Goal: Information Seeking & Learning: Learn about a topic

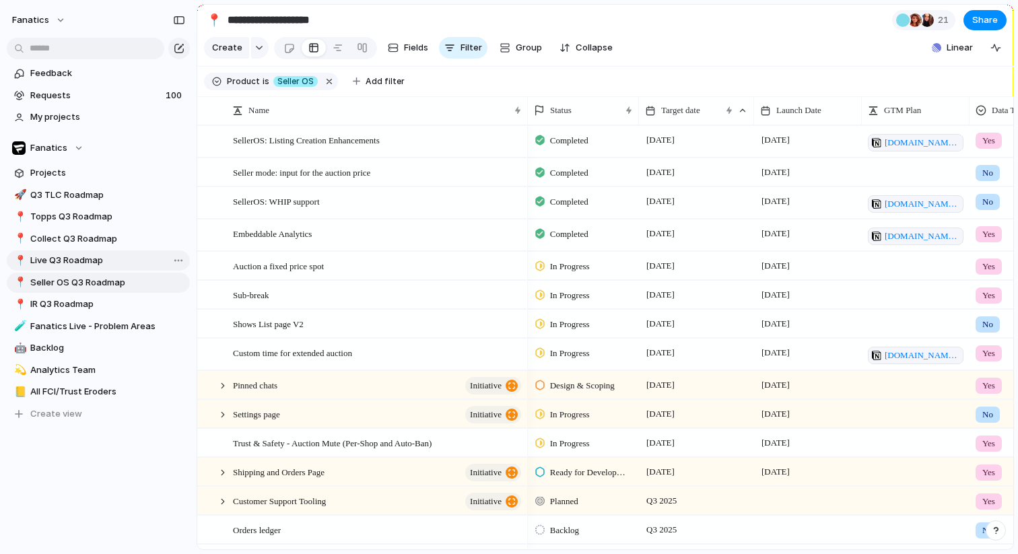
click at [39, 267] on link "📍 Live Q3 Roadmap" at bounding box center [98, 261] width 183 height 20
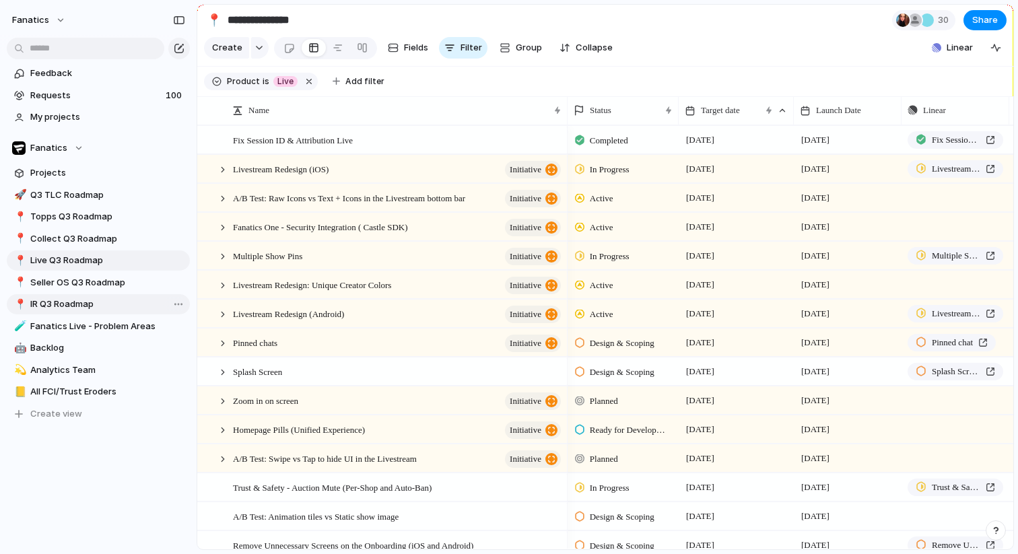
click at [83, 306] on span "IR Q3 Roadmap" at bounding box center [107, 304] width 155 height 13
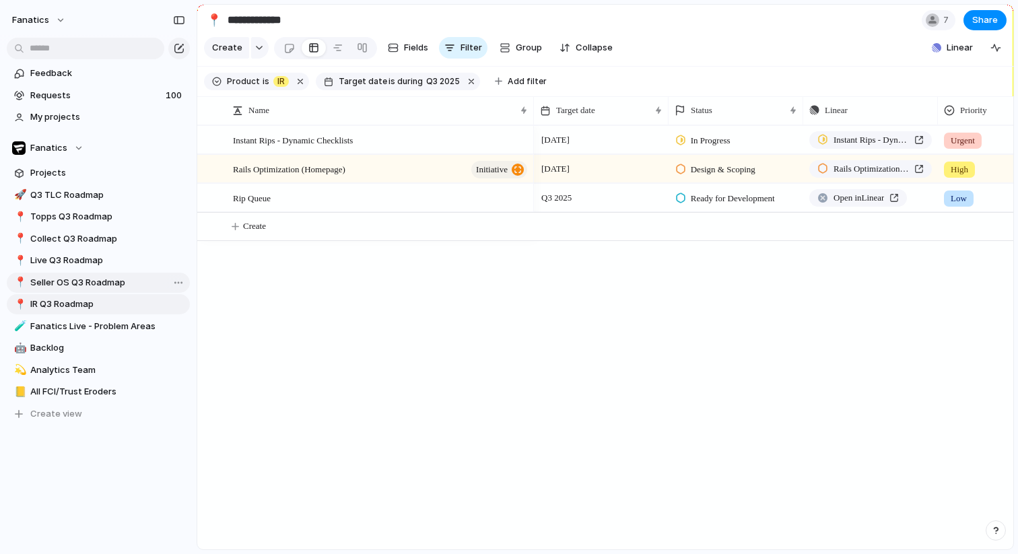
click at [81, 288] on span "Seller OS Q3 Roadmap" at bounding box center [107, 282] width 155 height 13
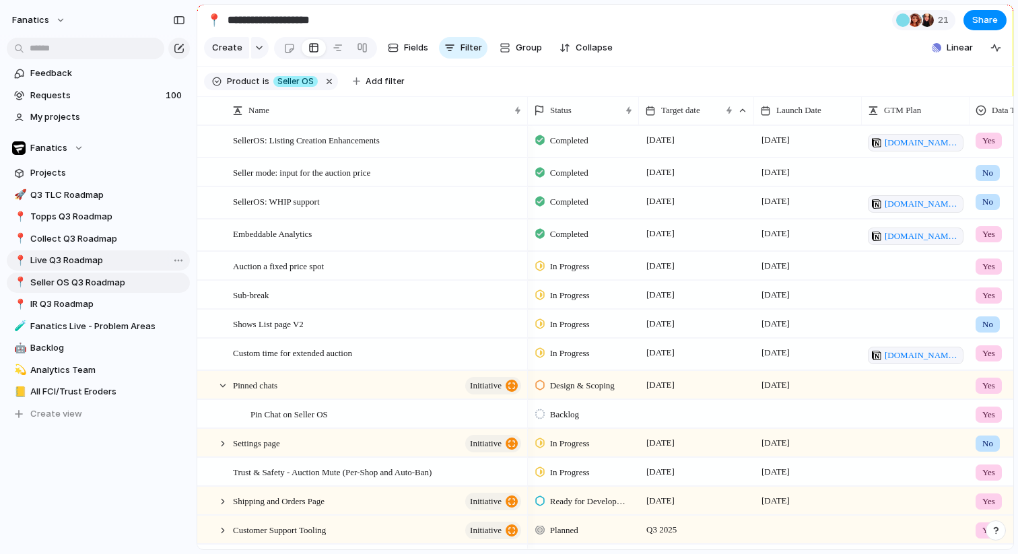
click at [102, 260] on span "Live Q3 Roadmap" at bounding box center [107, 260] width 155 height 13
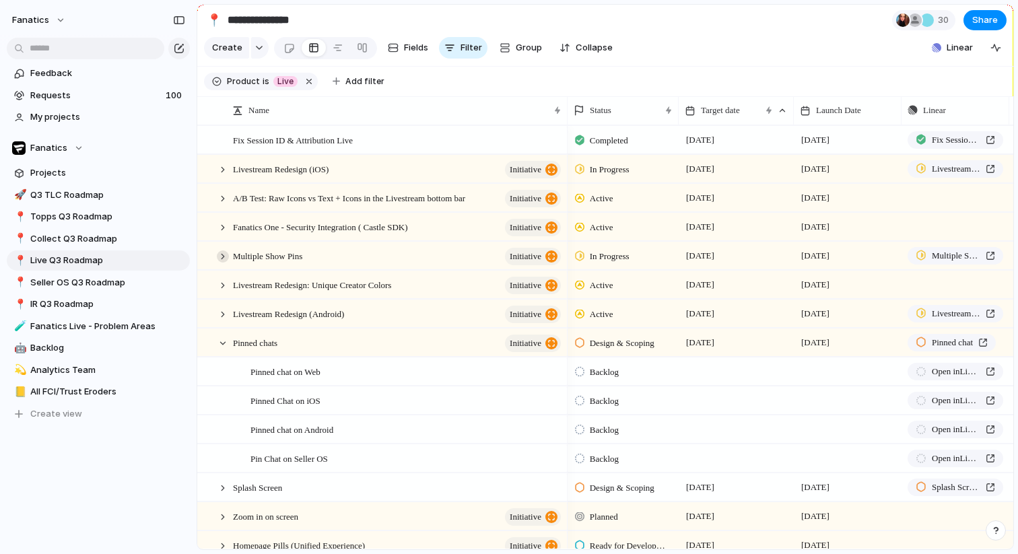
click at [225, 261] on div at bounding box center [223, 257] width 12 height 12
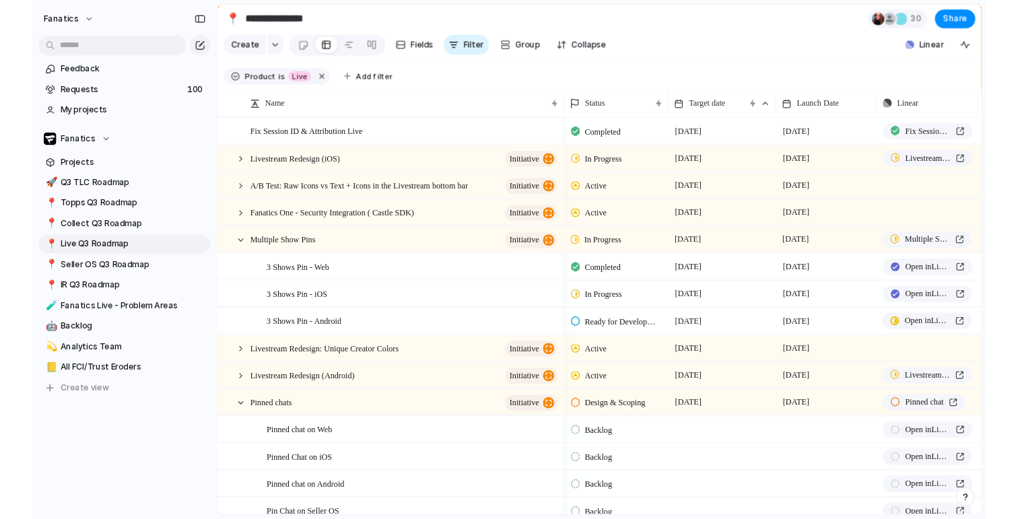
scroll to position [0, 24]
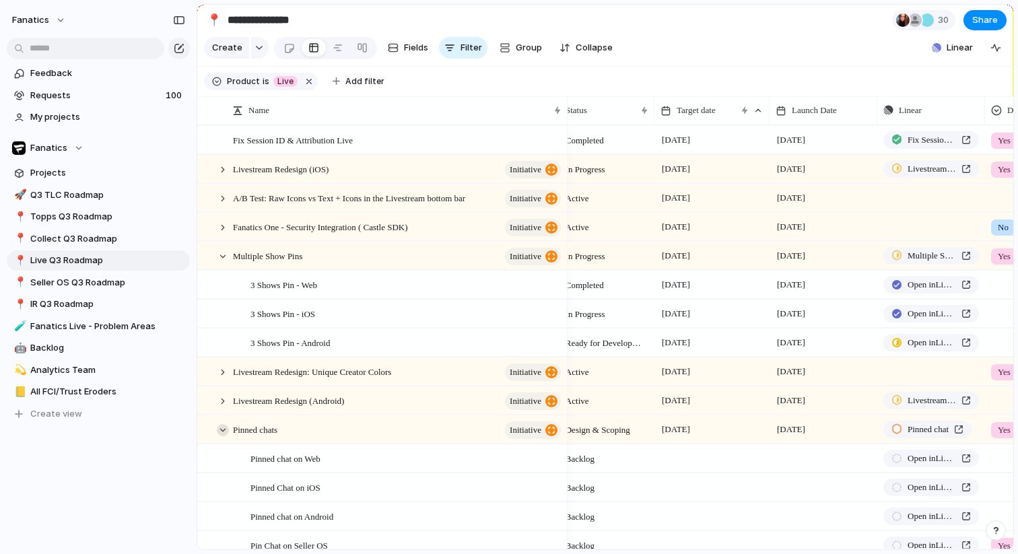
click at [224, 428] on div at bounding box center [223, 430] width 12 height 12
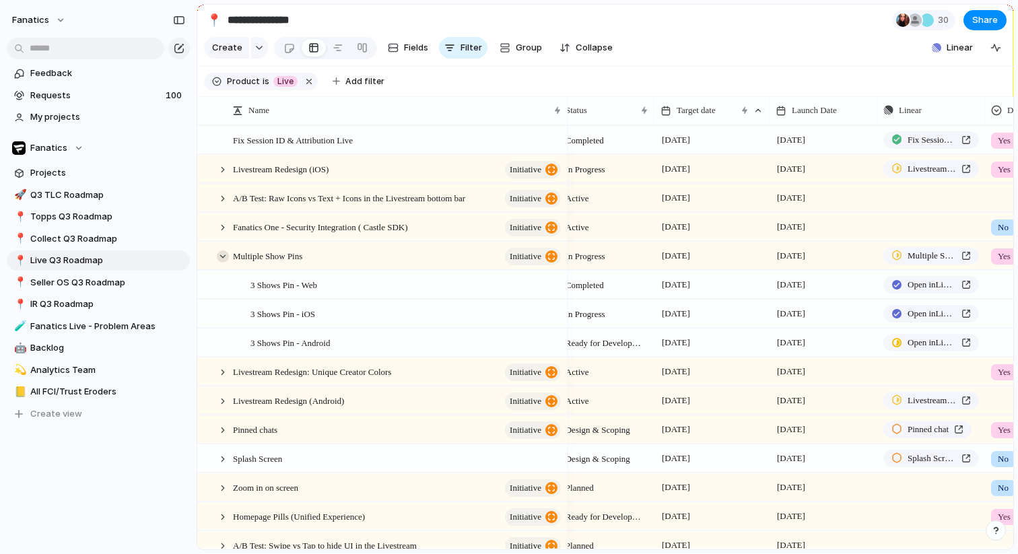
click at [225, 255] on div at bounding box center [223, 257] width 12 height 12
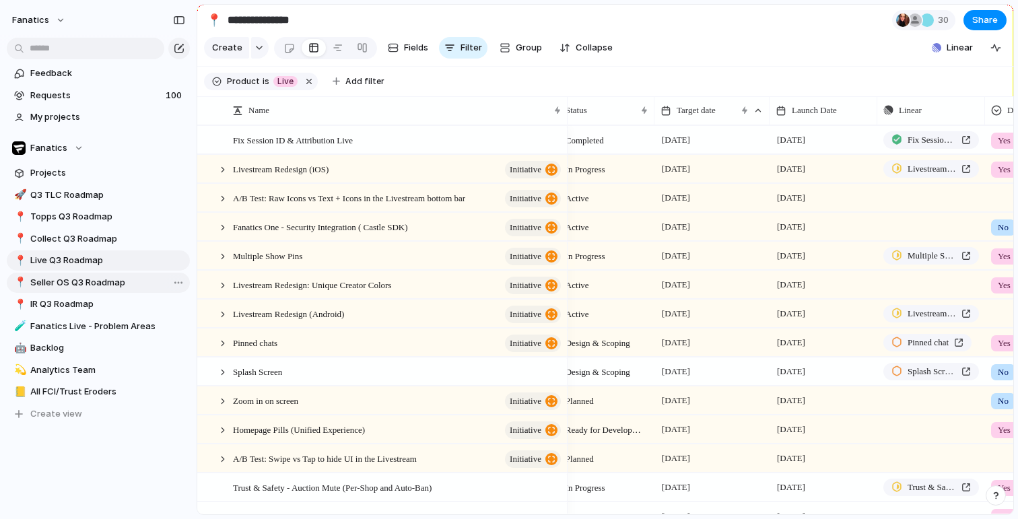
click at [94, 279] on span "Seller OS Q3 Roadmap" at bounding box center [107, 282] width 155 height 13
type input "**********"
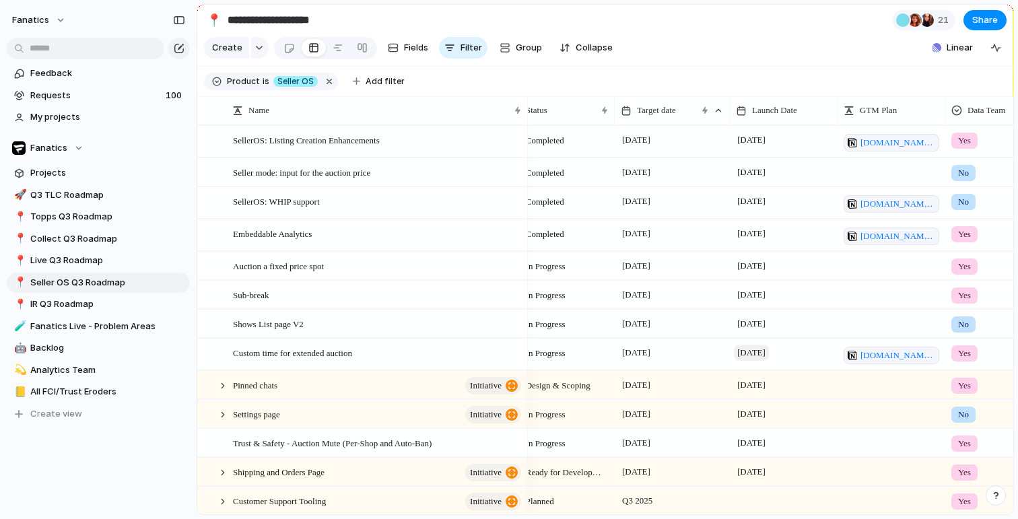
click at [757, 353] on span "[DATE]" at bounding box center [751, 353] width 35 height 16
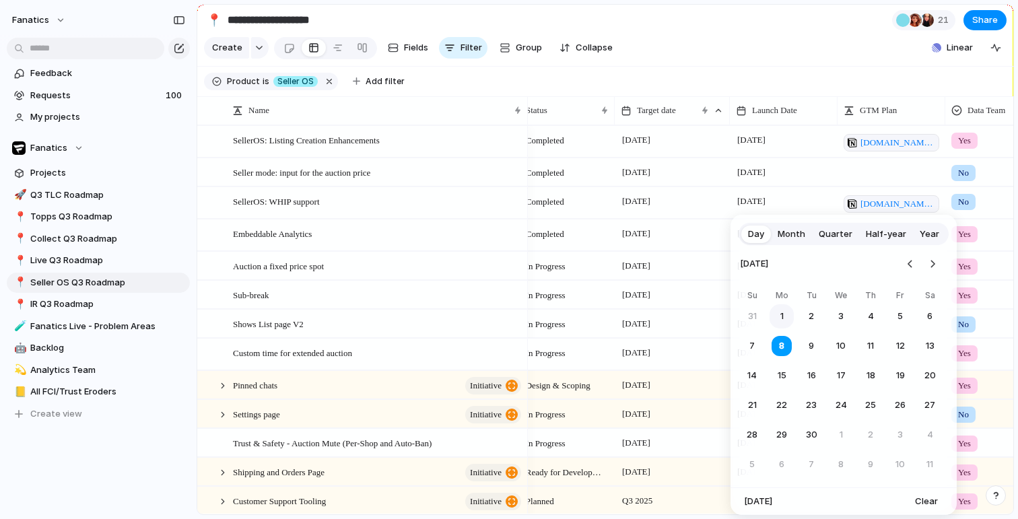
click at [783, 313] on button "1" at bounding box center [782, 316] width 24 height 24
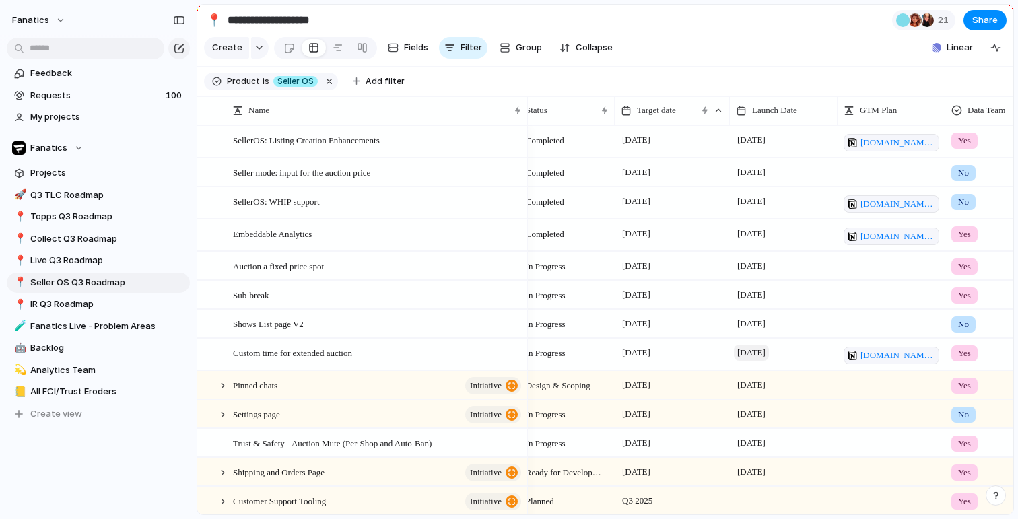
click at [742, 354] on span "[DATE]" at bounding box center [751, 353] width 35 height 16
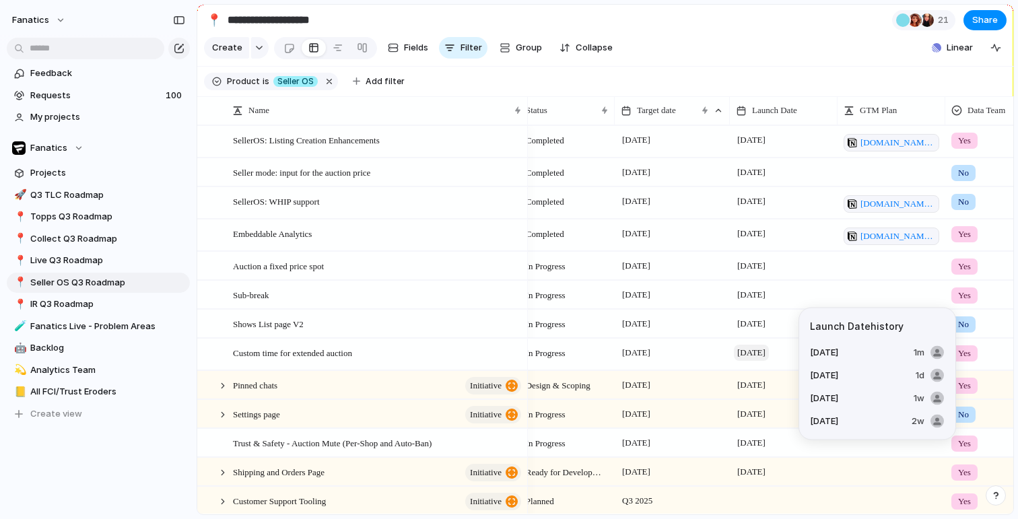
click at [769, 356] on span "[DATE]" at bounding box center [751, 353] width 35 height 16
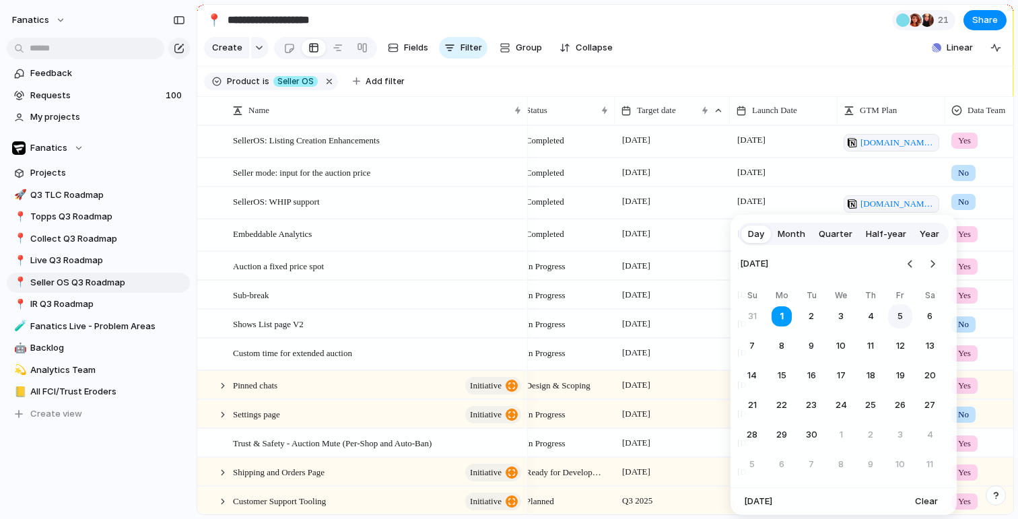
click at [898, 317] on button "5" at bounding box center [900, 316] width 24 height 24
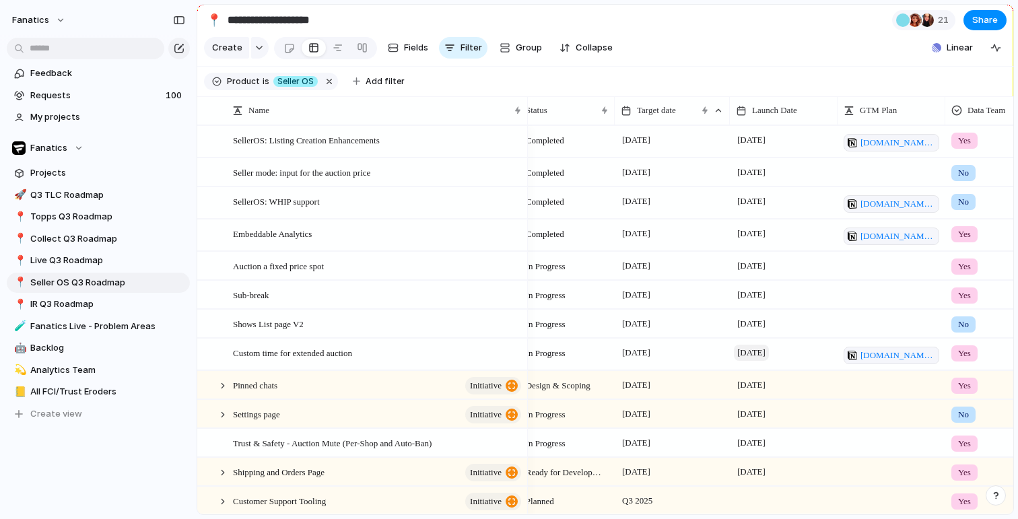
click at [769, 351] on span "[DATE]" at bounding box center [751, 353] width 35 height 16
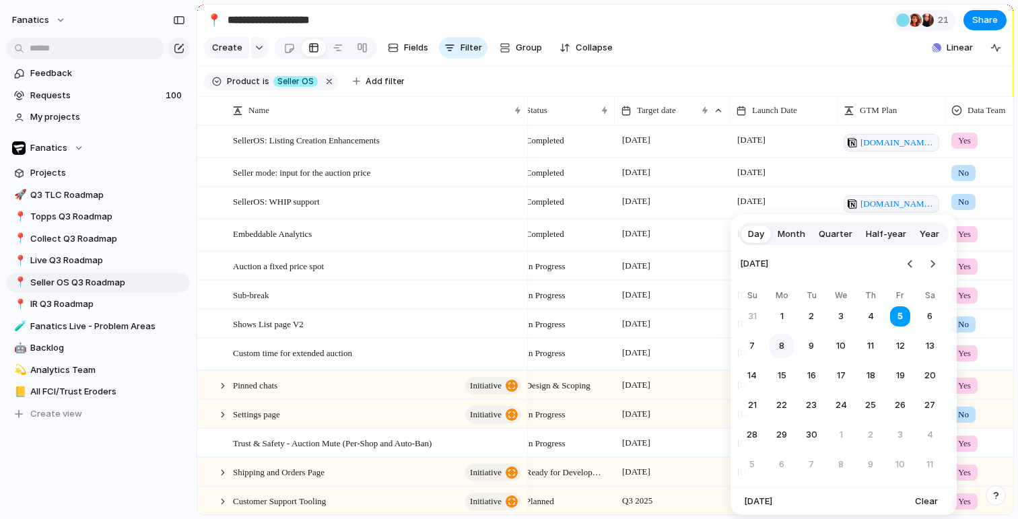
click at [783, 343] on button "8" at bounding box center [782, 346] width 24 height 24
